Goal: Find specific page/section: Locate a particular part of the current website

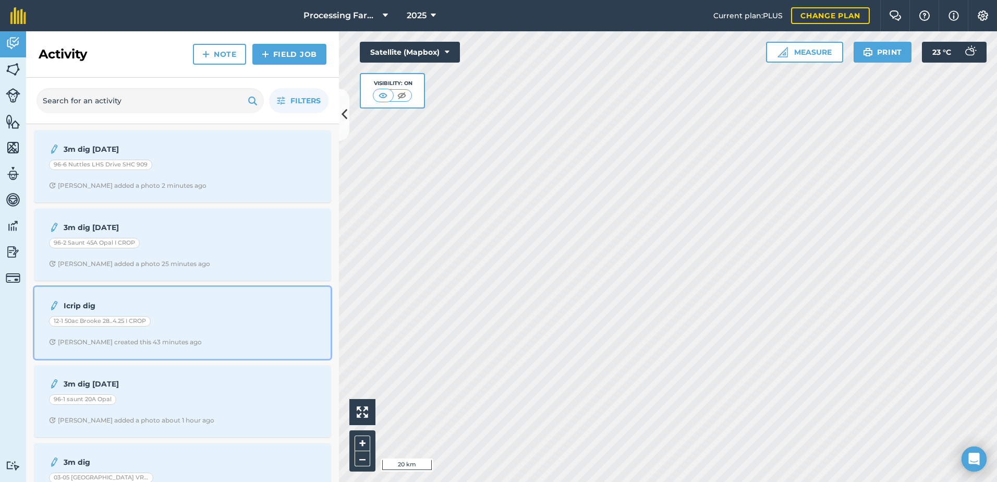
click at [193, 334] on div "Icrip dig 12-1 50ac Brooke 28..4.25 I CROP Naomi C created this 43 minutes ago" at bounding box center [183, 322] width 284 height 59
